Goal: Information Seeking & Learning: Find specific fact

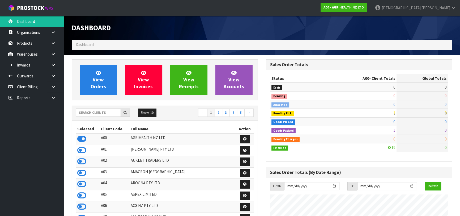
scroll to position [401, 194]
click at [364, 8] on strong "A00 - AGRIHEALTH NZ LTD" at bounding box center [343, 7] width 40 height 5
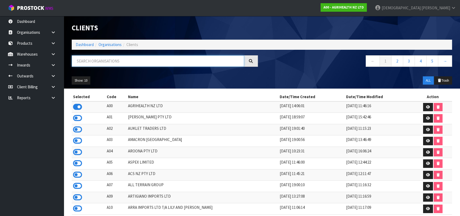
click at [196, 63] on input "text" at bounding box center [158, 60] width 172 height 11
type input "KITCH"
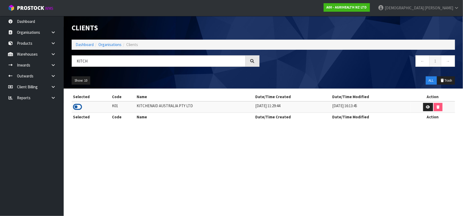
click at [76, 106] on icon at bounding box center [77, 107] width 9 height 8
click at [52, 56] on link at bounding box center [55, 54] width 17 height 11
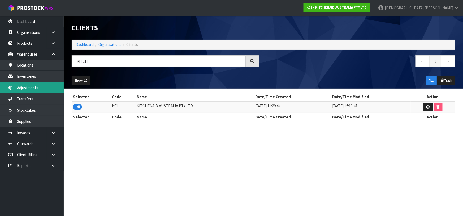
click at [41, 85] on link "Adjustments" at bounding box center [32, 87] width 64 height 11
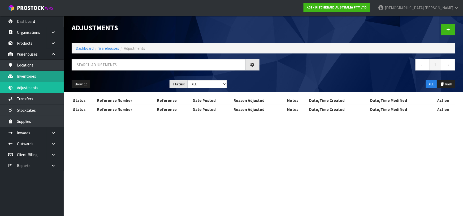
click at [40, 76] on body "Toggle navigation ProStock WMS K01 - KITCHENAID AUSTRALIA PTY LTD Krishna Shah …" at bounding box center [231, 108] width 463 height 216
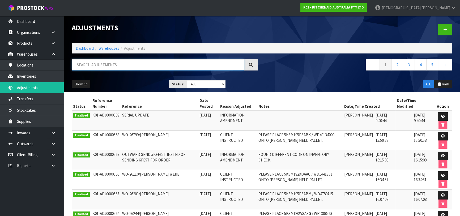
click at [88, 64] on input "text" at bounding box center [158, 64] width 172 height 11
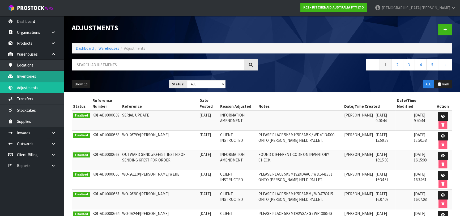
click at [46, 75] on link "Inventories" at bounding box center [32, 76] width 64 height 11
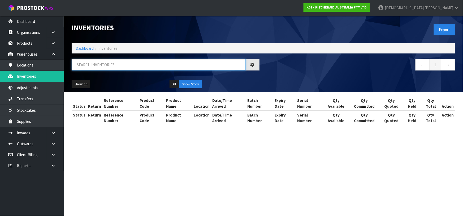
click at [118, 64] on input "text" at bounding box center [159, 64] width 174 height 11
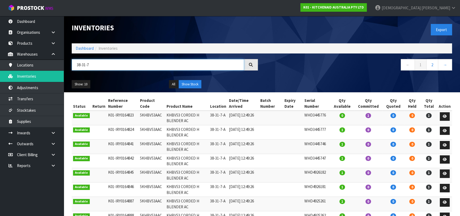
click at [104, 67] on input "38-31-7" at bounding box center [158, 64] width 172 height 11
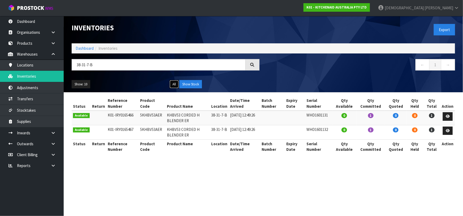
click at [175, 83] on button "All" at bounding box center [174, 84] width 9 height 8
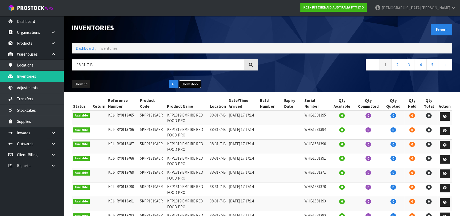
click at [186, 80] on button "Show Stock" at bounding box center [190, 84] width 23 height 8
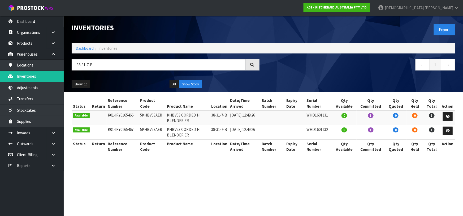
drag, startPoint x: 138, startPoint y: 114, endPoint x: 162, endPoint y: 114, distance: 23.9
click at [162, 114] on td "5KHBV53AER" at bounding box center [152, 117] width 27 height 14
copy td "5KHBV53AER"
drag, startPoint x: 97, startPoint y: 66, endPoint x: 66, endPoint y: 66, distance: 31.1
click at [66, 66] on header "Inventories Export Dashboard Inventories 38-31-7-B ← 1 → Show: 10 5 10 25 50 Al…" at bounding box center [264, 54] width 400 height 76
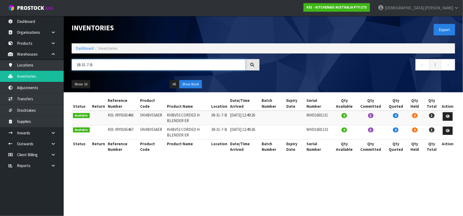
paste input "5KHBV53AER"
type input "5KHBV53AER"
click at [173, 84] on button "All" at bounding box center [174, 84] width 9 height 8
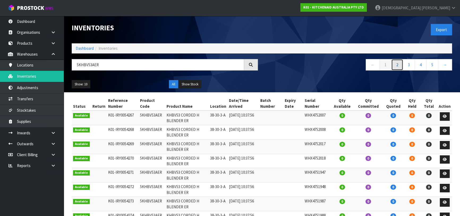
click at [398, 67] on link "2" at bounding box center [397, 64] width 12 height 11
click at [437, 63] on link "5" at bounding box center [432, 64] width 12 height 11
click at [386, 65] on link "3" at bounding box center [385, 64] width 12 height 11
click at [385, 66] on link "1" at bounding box center [385, 64] width 12 height 11
click at [194, 85] on button "Show Stock" at bounding box center [190, 84] width 23 height 8
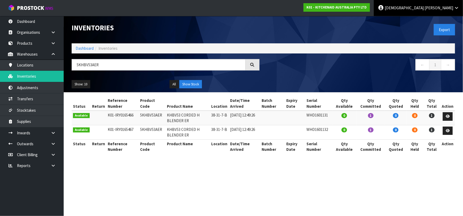
click at [457, 5] on link "Krishna Shah" at bounding box center [418, 8] width 89 height 16
click at [442, 22] on link "Logout" at bounding box center [442, 21] width 42 height 7
